Goal: Navigation & Orientation: Find specific page/section

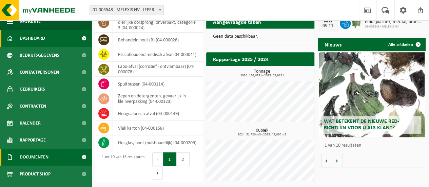
scroll to position [20, 0]
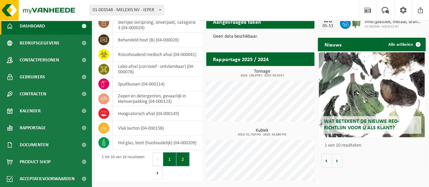
click at [182, 159] on button "2" at bounding box center [182, 159] width 13 height 14
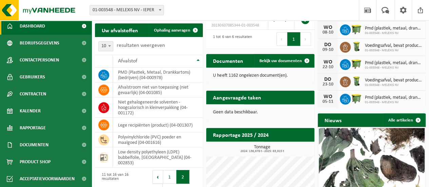
scroll to position [162, 0]
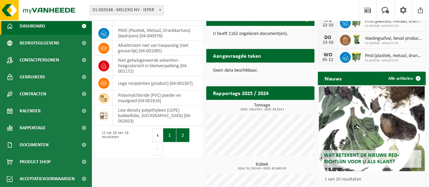
click at [170, 132] on button "1" at bounding box center [169, 135] width 13 height 14
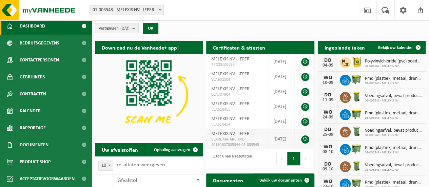
scroll to position [0, 0]
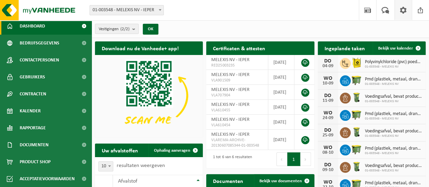
click at [401, 7] on span at bounding box center [403, 10] width 10 height 20
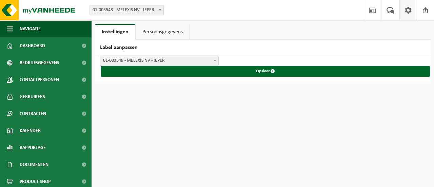
click at [153, 30] on link "Persoonsgegevens" at bounding box center [163, 32] width 54 height 16
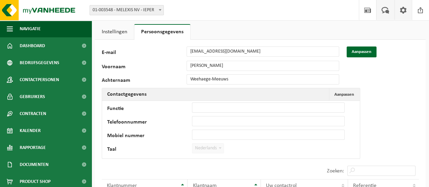
click at [387, 8] on span at bounding box center [385, 10] width 11 height 20
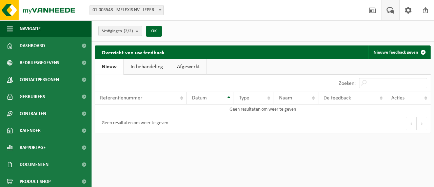
click at [143, 67] on link "In behandeling" at bounding box center [147, 67] width 46 height 16
click at [191, 64] on link "Afgewerkt" at bounding box center [189, 67] width 36 height 16
click at [106, 70] on link "Nieuw" at bounding box center [108, 67] width 27 height 16
click at [373, 9] on span at bounding box center [373, 10] width 10 height 20
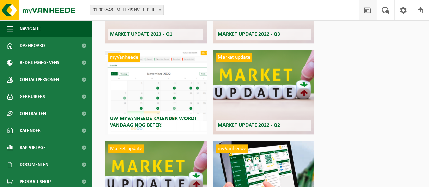
scroll to position [360, 0]
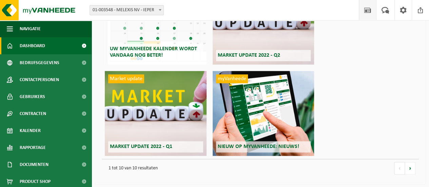
click at [31, 46] on span "Dashboard" at bounding box center [32, 45] width 25 height 17
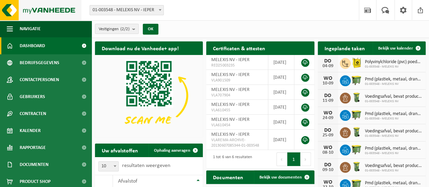
click at [43, 9] on img at bounding box center [40, 10] width 81 height 20
click at [12, 11] on img at bounding box center [40, 10] width 81 height 20
